Goal: Use online tool/utility: Utilize a website feature to perform a specific function

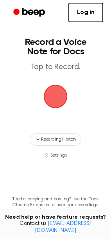
click at [54, 95] on span "button" at bounding box center [55, 96] width 22 height 22
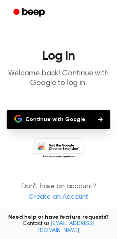
click at [56, 119] on button "Continue with Google" at bounding box center [59, 119] width 104 height 19
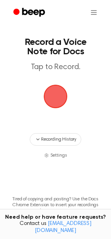
click at [58, 100] on span "button" at bounding box center [55, 96] width 22 height 22
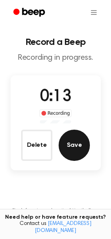
click at [76, 147] on button "Save" at bounding box center [73, 144] width 31 height 31
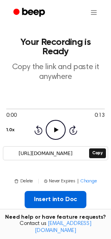
click at [53, 191] on button "Insert into Doc" at bounding box center [56, 199] width 62 height 17
click at [47, 191] on button "Insert into Doc" at bounding box center [56, 199] width 62 height 17
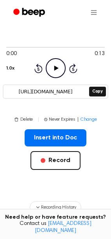
scroll to position [87, 0]
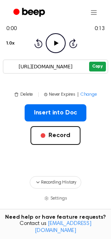
click at [99, 62] on button "Copy" at bounding box center [97, 67] width 17 height 10
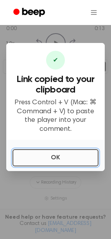
click at [69, 158] on button "OK" at bounding box center [55, 157] width 86 height 17
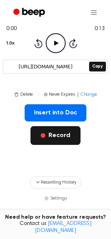
click at [55, 127] on div "Insert into Doc Record" at bounding box center [55, 136] width 98 height 65
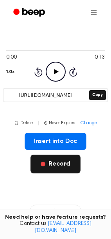
scroll to position [43, 0]
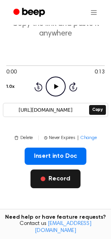
click at [57, 170] on button "Record" at bounding box center [55, 178] width 50 height 19
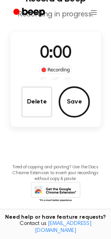
scroll to position [0, 0]
